Goal: Use online tool/utility: Utilize a website feature to perform a specific function

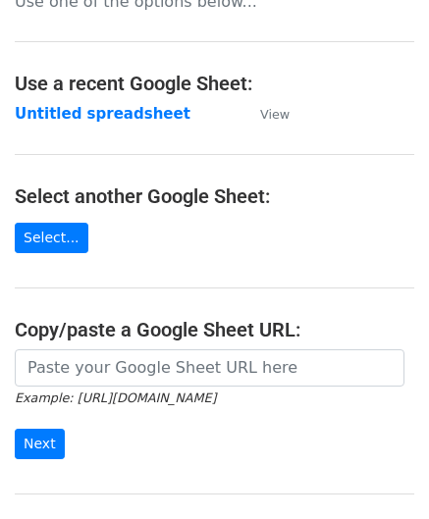
scroll to position [196, 0]
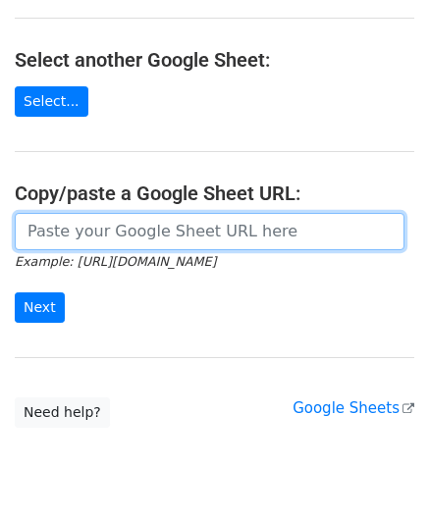
click at [102, 223] on input "url" at bounding box center [210, 231] width 390 height 37
paste input "[URL][DOMAIN_NAME]"
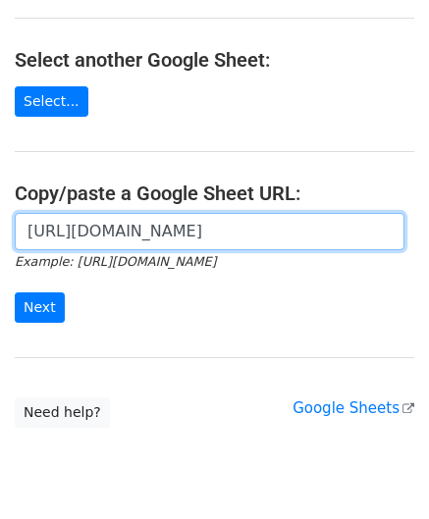
scroll to position [0, 414]
type input "[URL][DOMAIN_NAME]"
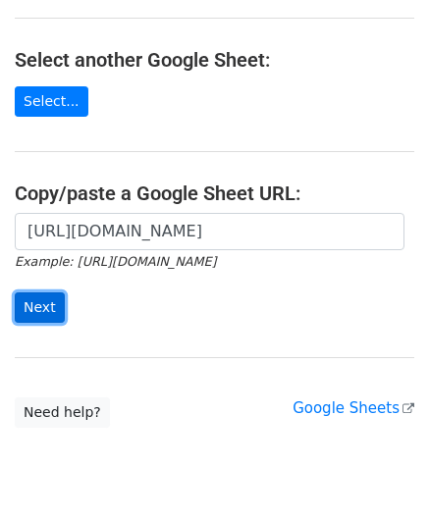
click at [45, 302] on input "Next" at bounding box center [40, 308] width 50 height 30
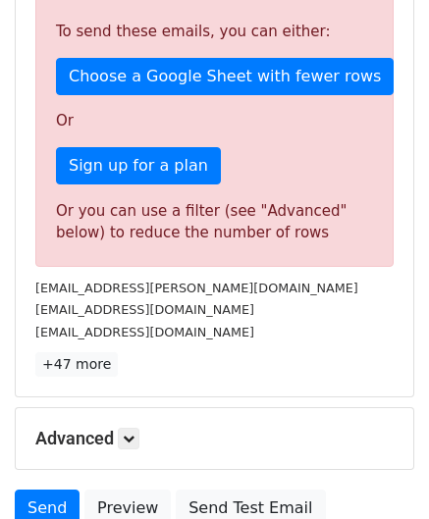
scroll to position [663, 0]
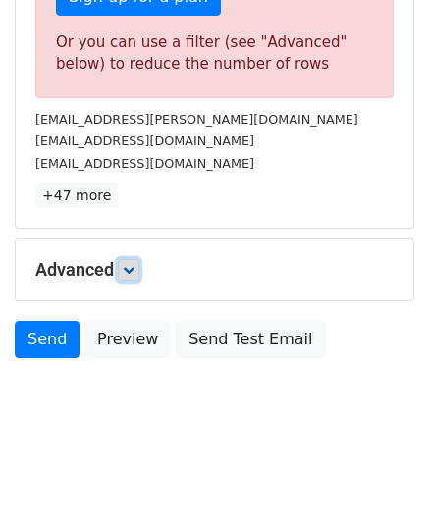
click at [130, 264] on icon at bounding box center [129, 270] width 12 height 12
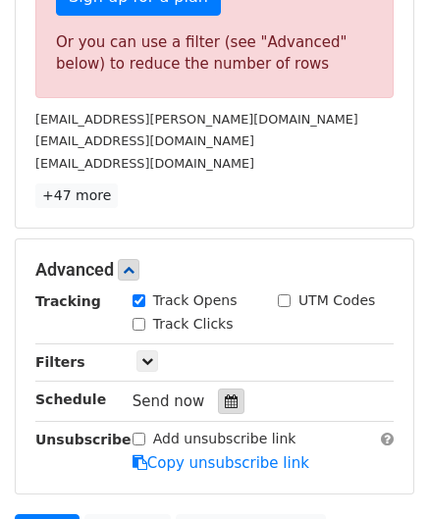
click at [225, 395] on icon at bounding box center [231, 402] width 13 height 14
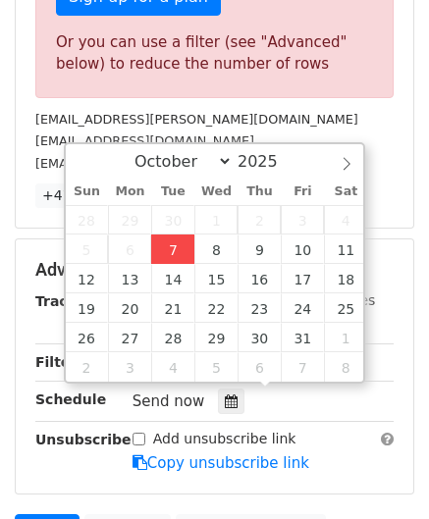
type input "2025-10-07 12:00"
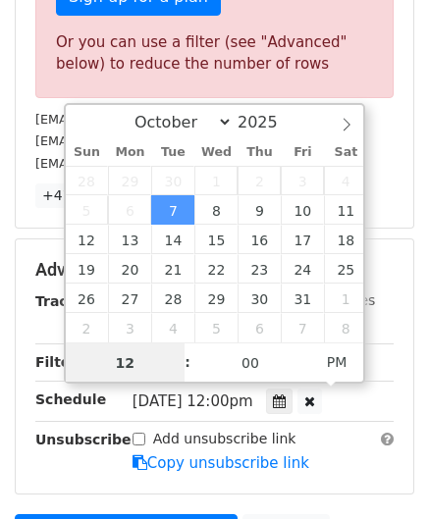
paste input "4"
type input "4"
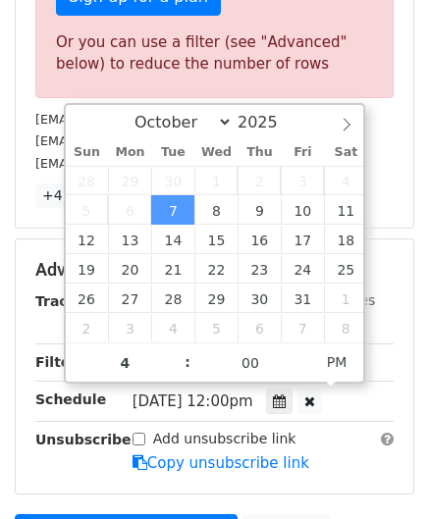
type input "2025-10-07 16:00"
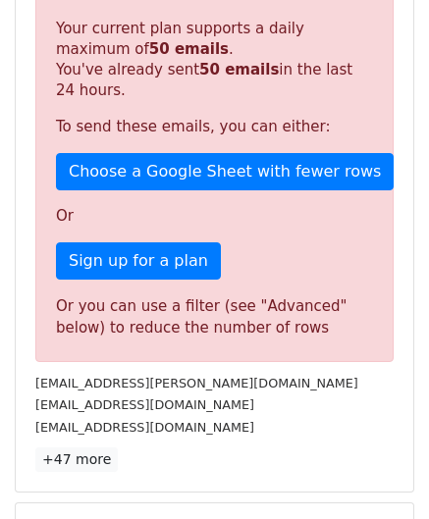
scroll to position [900, 0]
